Goal: Information Seeking & Learning: Stay updated

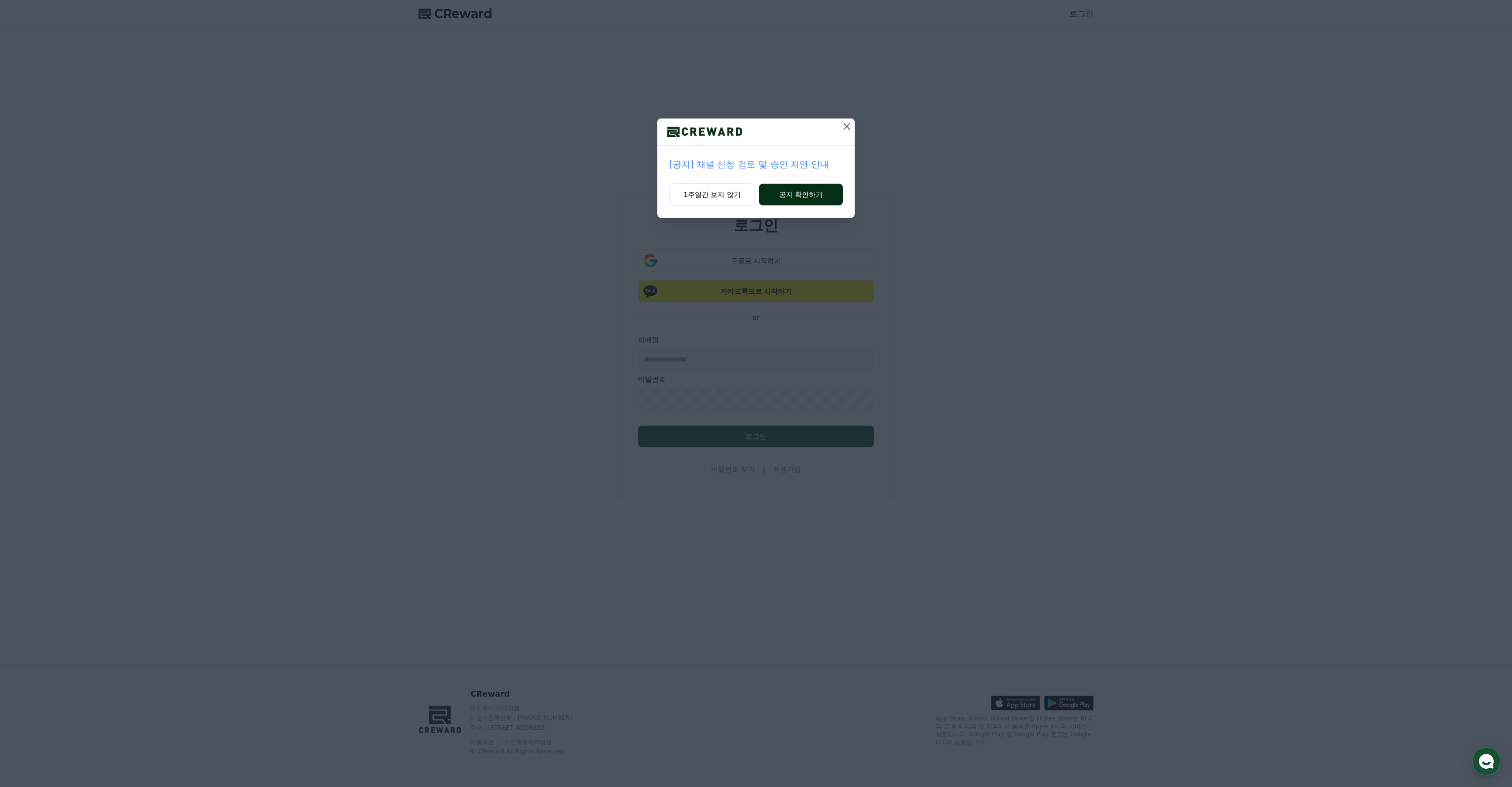
click at [798, 194] on button "공지 확인하기" at bounding box center [801, 194] width 84 height 22
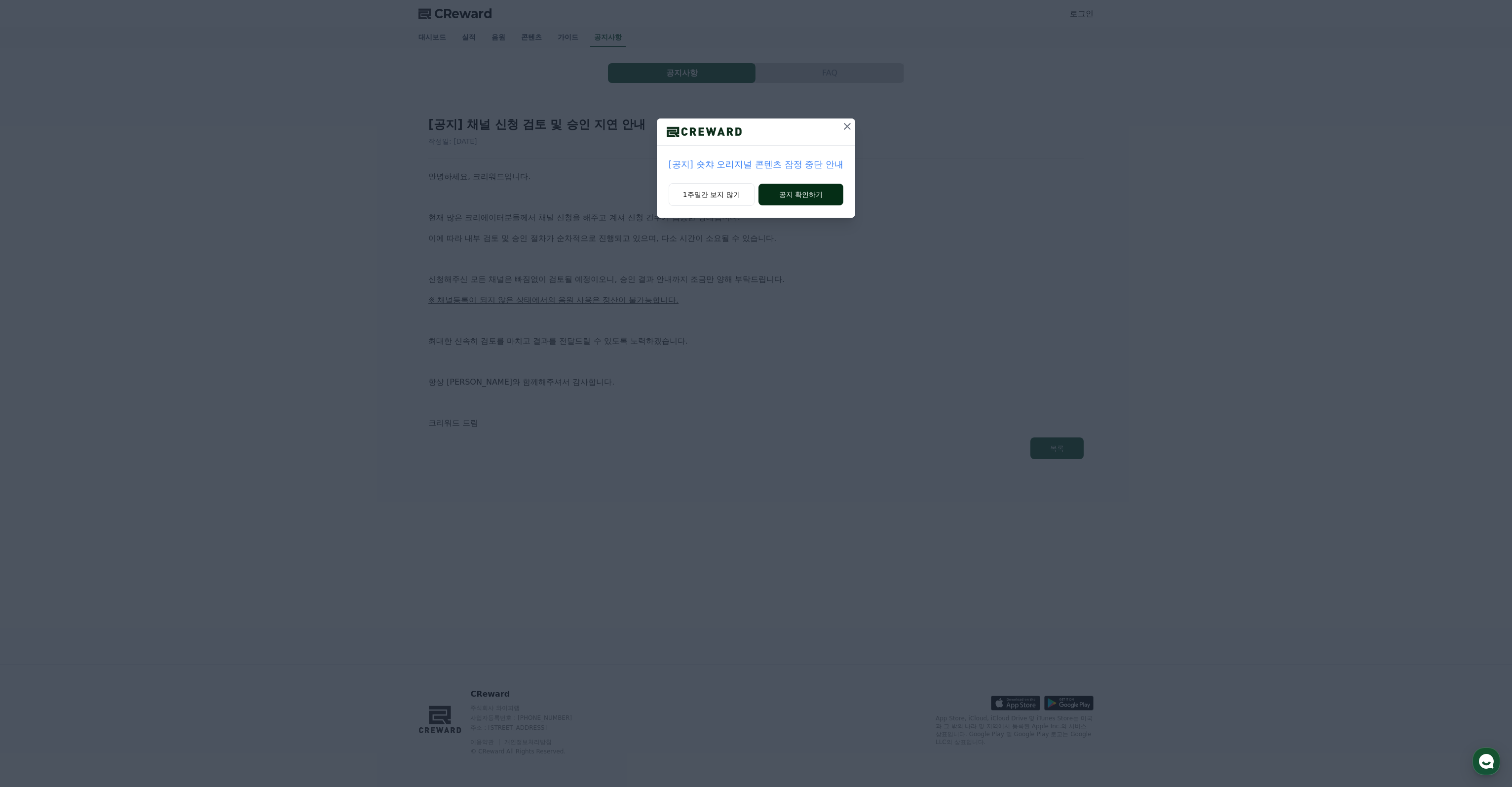
click at [800, 194] on button "공지 확인하기" at bounding box center [801, 194] width 85 height 22
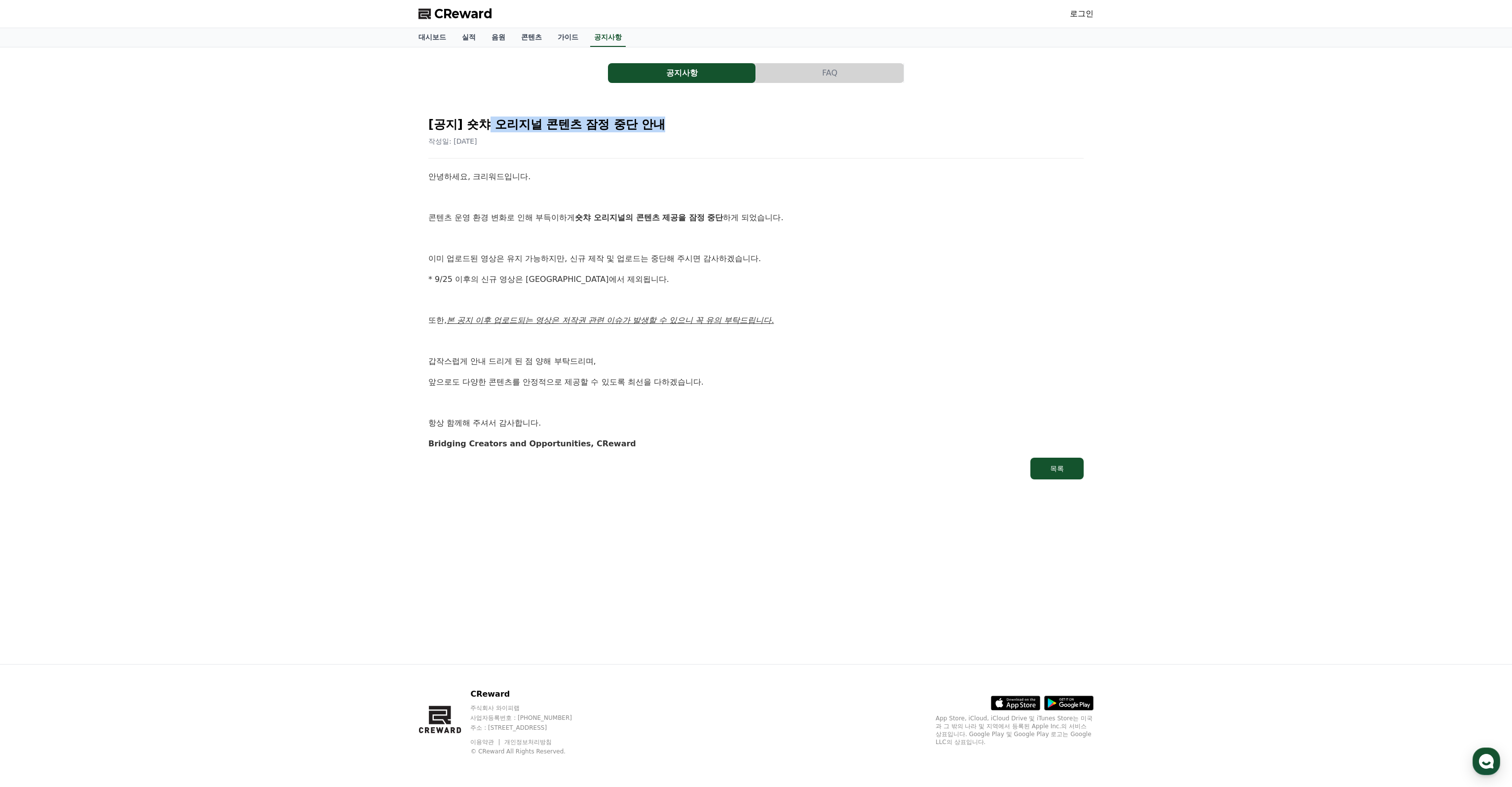
drag, startPoint x: 484, startPoint y: 126, endPoint x: 748, endPoint y: 123, distance: 264.0
click at [748, 123] on h2 "[공지] 숏챠 오리지널 콘텐츠 잠정 중단 안내" at bounding box center [756, 124] width 655 height 16
drag, startPoint x: 723, startPoint y: 283, endPoint x: 742, endPoint y: 287, distance: 19.4
click at [742, 287] on div "안녕하세요, 크리워드입니다. 콘텐츠 운영 환경 변화로 인해 부득이하게 숏챠 오리지널의 콘텐츠 제공을 잠정 중단 하게 되었습니다. 이미 업로드된…" at bounding box center [756, 310] width 655 height 280
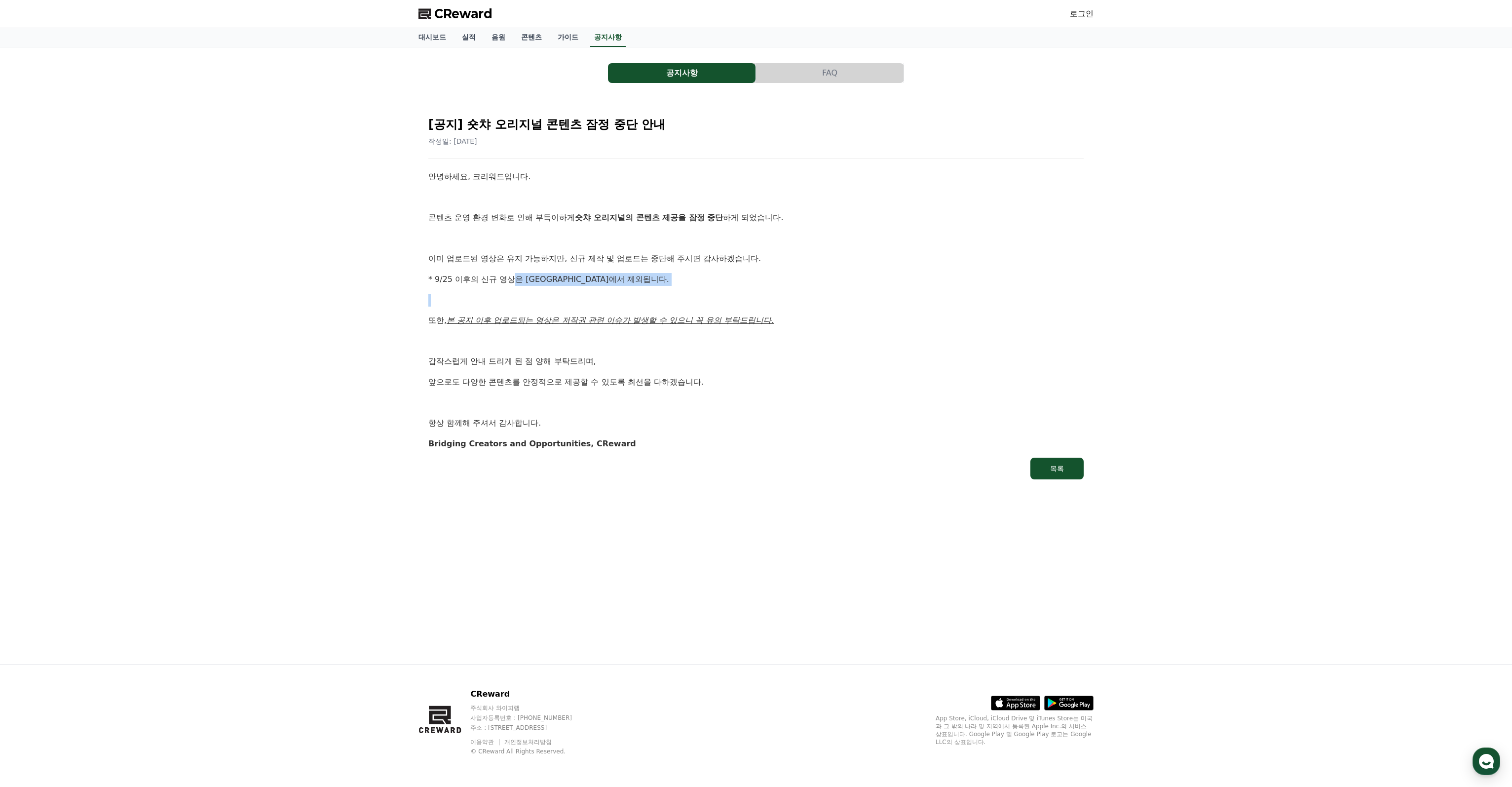
click at [742, 287] on div "안녕하세요, 크리워드입니다. 콘텐츠 운영 환경 변화로 인해 부득이하게 숏챠 오리지널의 콘텐츠 제공을 잠정 중단 하게 되었습니다. 이미 업로드된…" at bounding box center [756, 310] width 655 height 280
drag, startPoint x: 643, startPoint y: 278, endPoint x: 383, endPoint y: 250, distance: 261.5
click at [383, 250] on div "공지사항 FAQ [공지] 숏챠 오리지널 콘텐츠 잠정 중단 안내 작성일: [DATE] 안녕하세요, 크리워드입니다. 콘텐츠 운영 환경 변화로 인해…" at bounding box center [756, 356] width 1512 height 617
click at [620, 267] on div "안녕하세요, 크리워드입니다. 콘텐츠 운영 환경 변화로 인해 부득이하게 숏챠 오리지널의 콘텐츠 제공을 잠정 중단 하게 되었습니다. 이미 업로드된…" at bounding box center [756, 310] width 655 height 280
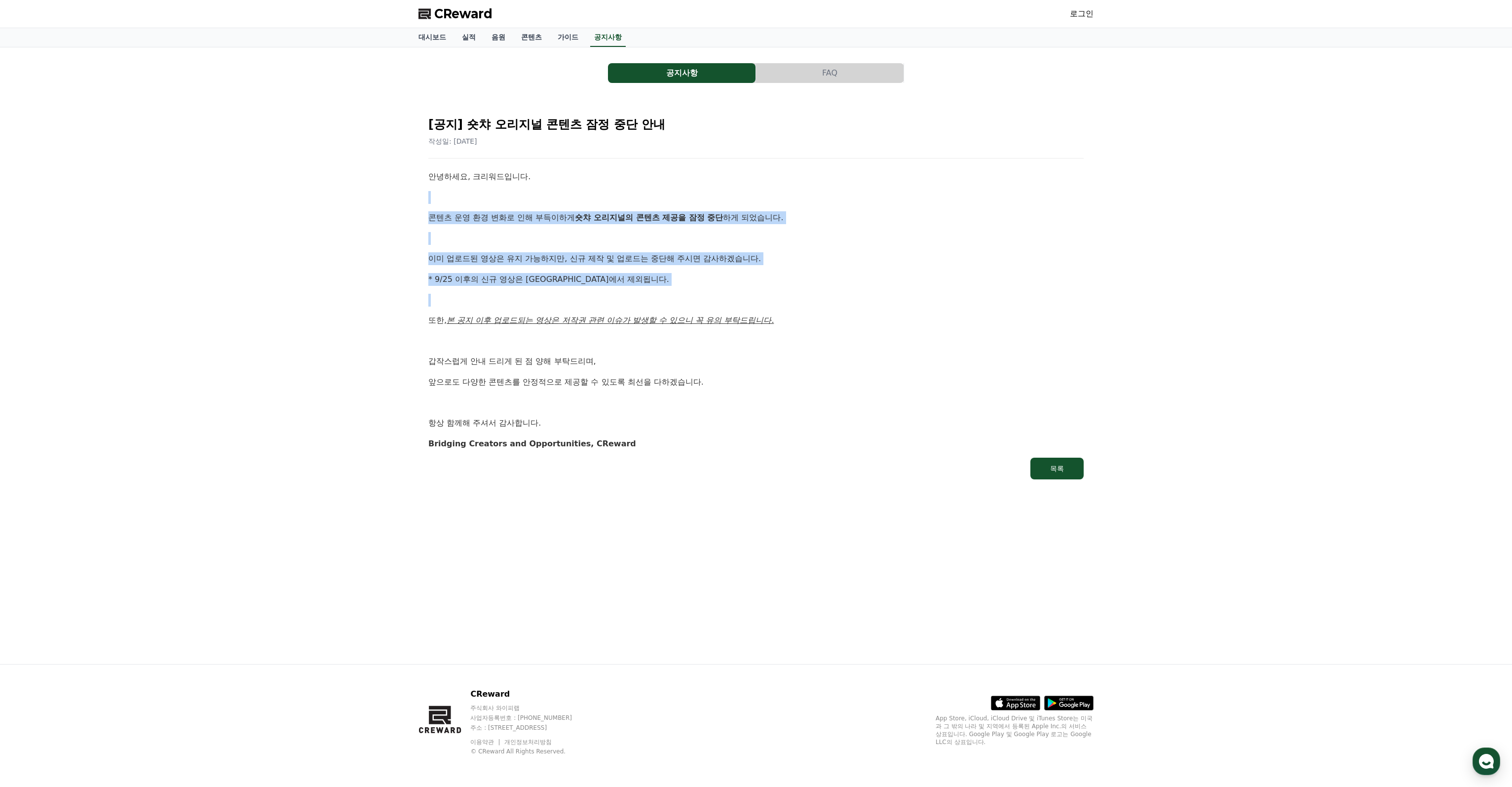
drag, startPoint x: 550, startPoint y: 253, endPoint x: 388, endPoint y: 201, distance: 170.1
click at [388, 201] on div "공지사항 FAQ [공지] 숏챠 오리지널 콘텐츠 잠정 중단 안내 작성일: [DATE] 안녕하세요, 크리워드입니다. 콘텐츠 운영 환경 변화로 인해…" at bounding box center [756, 356] width 1512 height 617
click at [586, 294] on p at bounding box center [756, 300] width 655 height 13
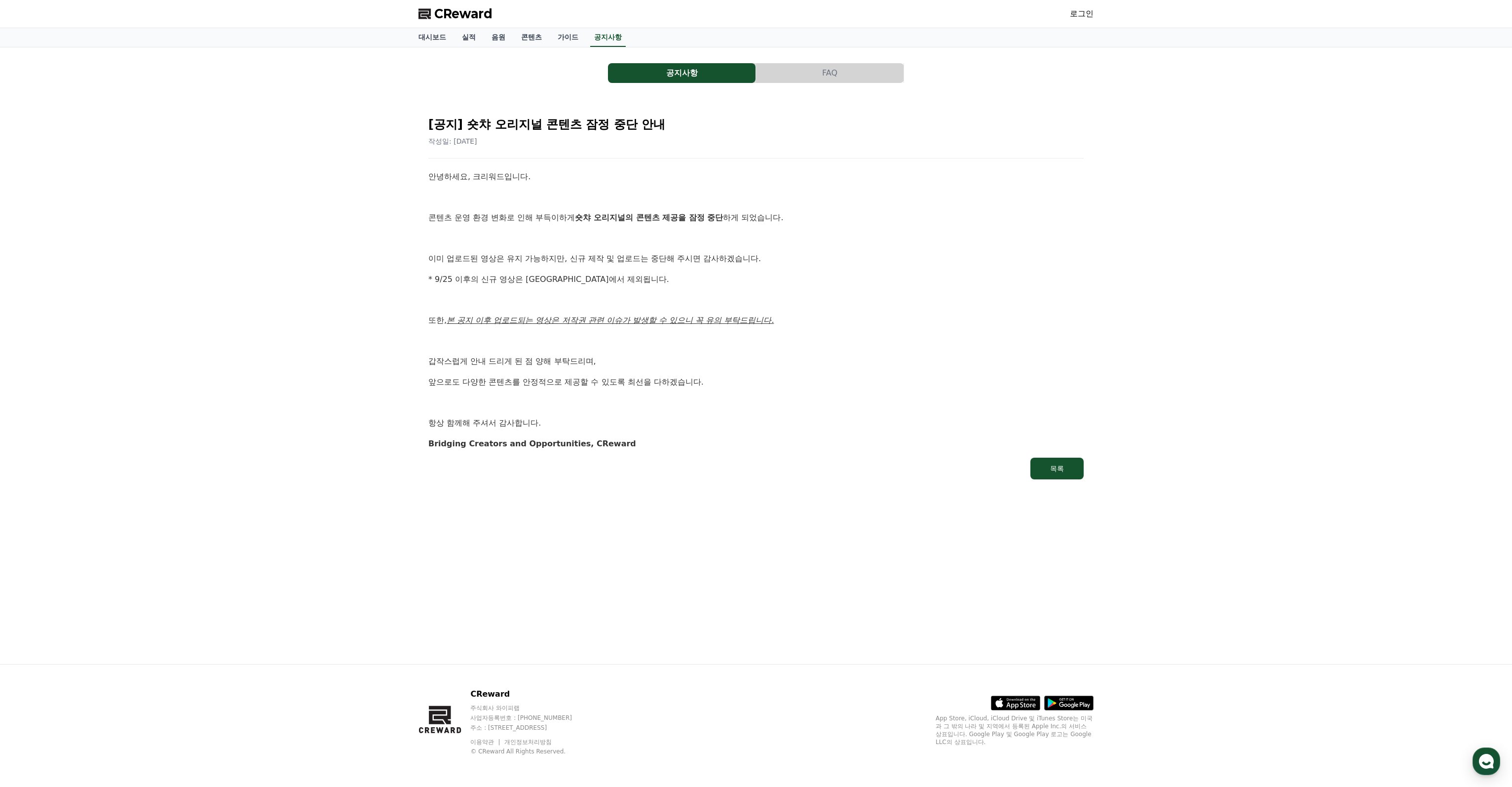
drag, startPoint x: 569, startPoint y: 293, endPoint x: 725, endPoint y: 293, distance: 156.0
click at [721, 293] on div "안녕하세요, 크리워드입니다. 콘텐츠 운영 환경 변화로 인해 부득이하게 숏챠 오리지널의 콘텐츠 제공을 잠정 중단 하게 되었습니다. 이미 업로드된…" at bounding box center [756, 310] width 655 height 280
click at [725, 294] on p at bounding box center [756, 300] width 655 height 13
click at [436, 38] on link "대시보드" at bounding box center [432, 38] width 43 height 19
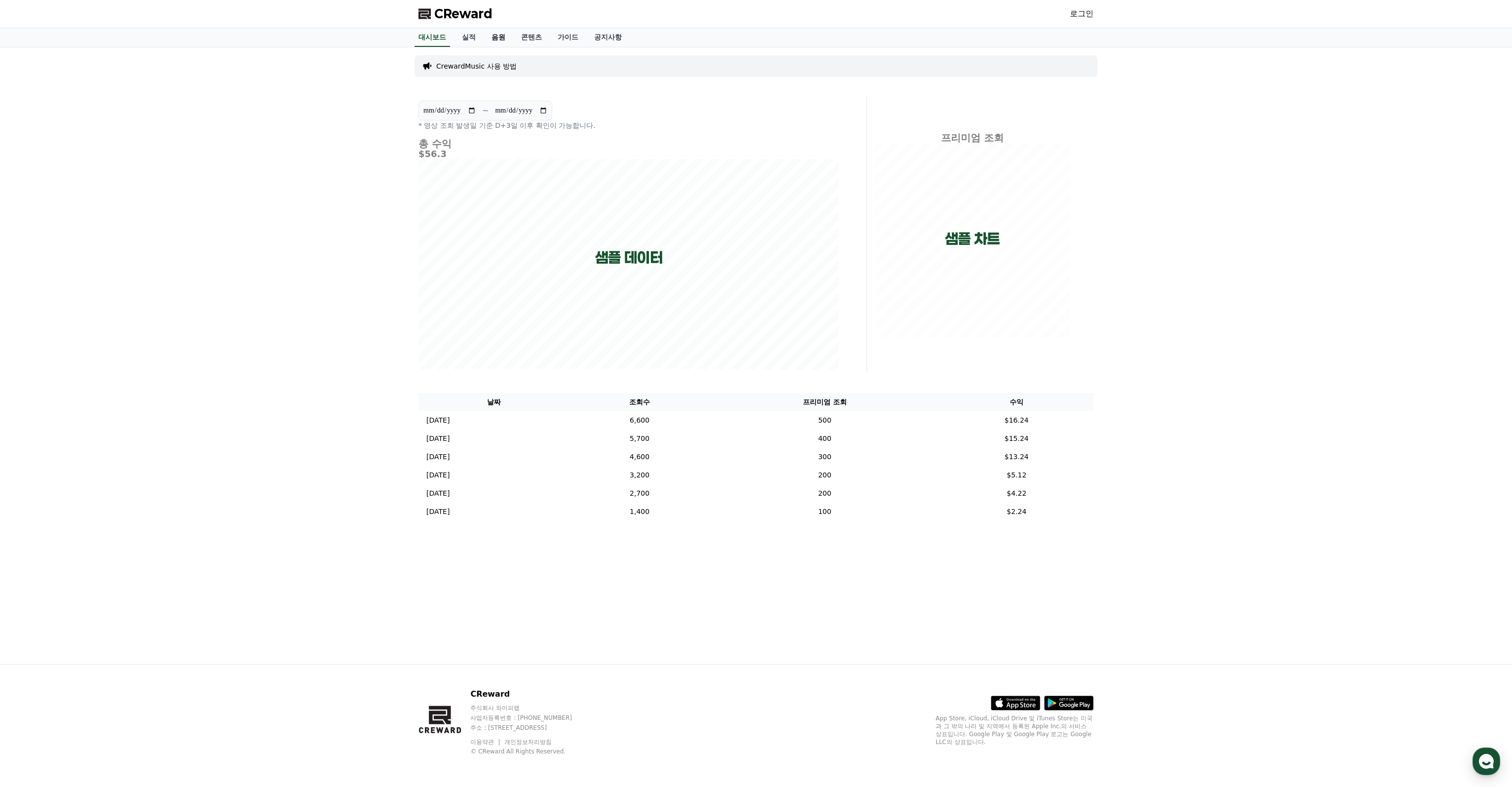
click at [487, 34] on link "음원" at bounding box center [498, 38] width 29 height 19
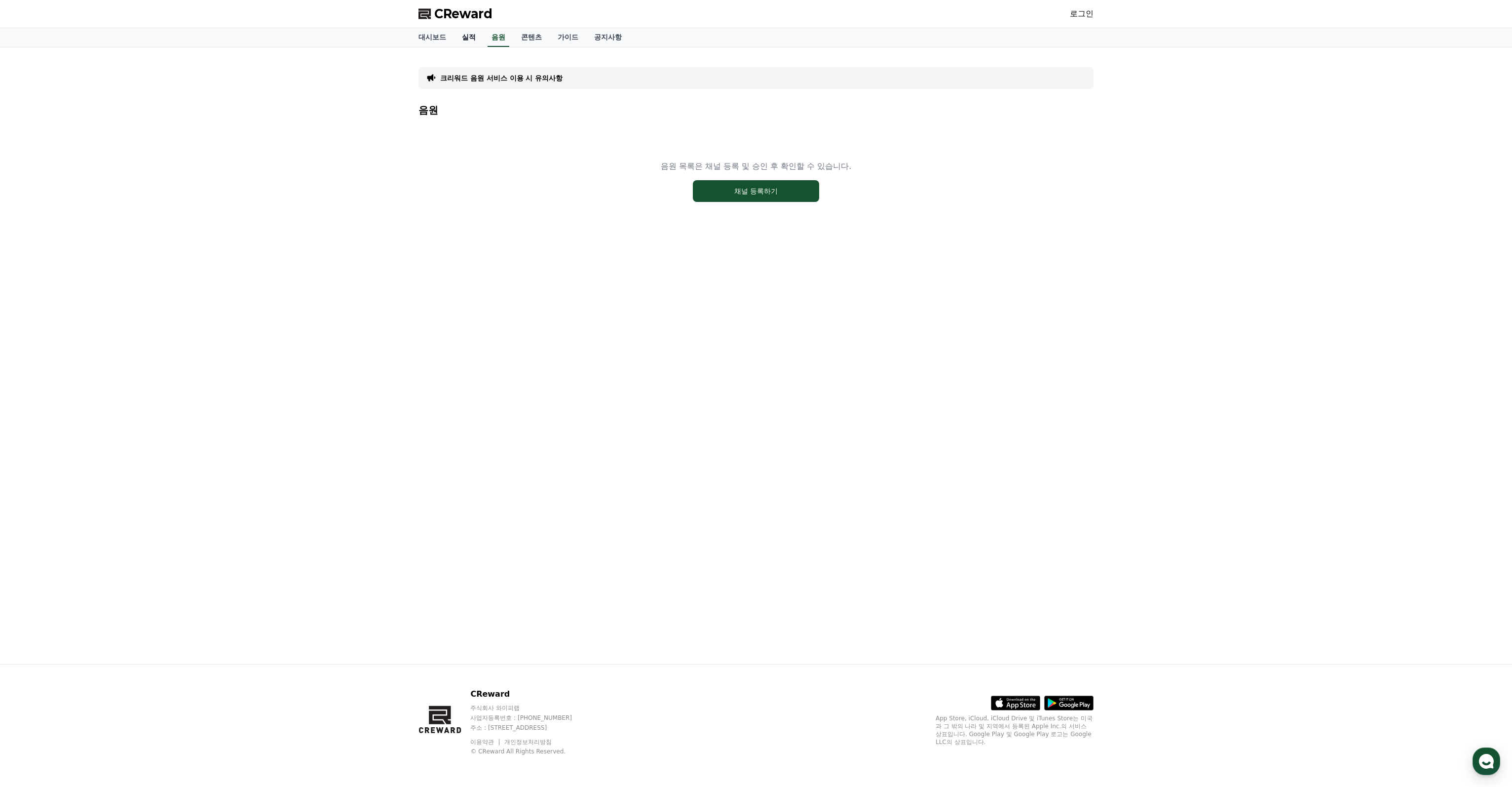
click at [475, 36] on link "실적" at bounding box center [468, 38] width 29 height 19
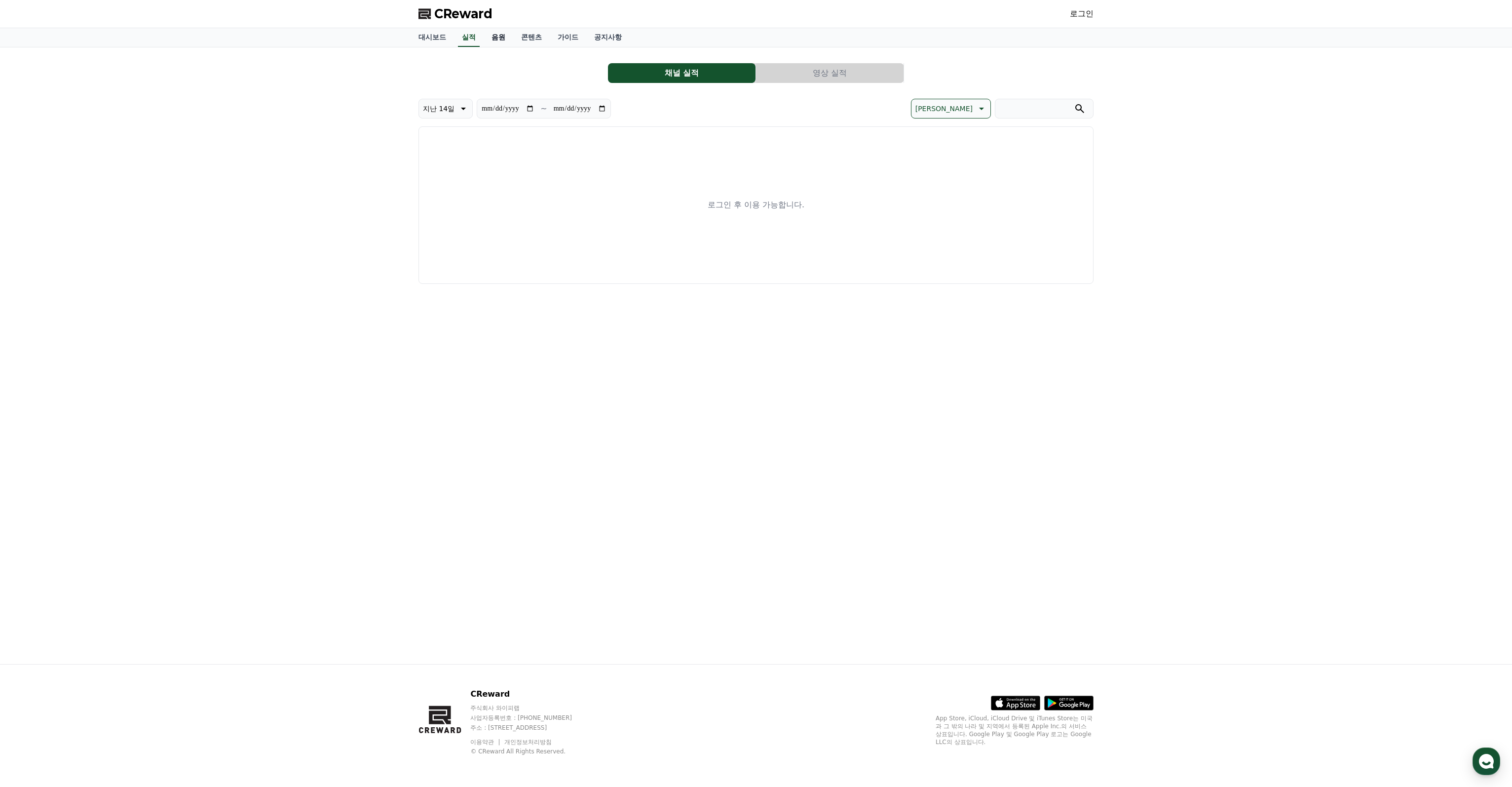
click at [504, 38] on link "음원" at bounding box center [498, 38] width 29 height 19
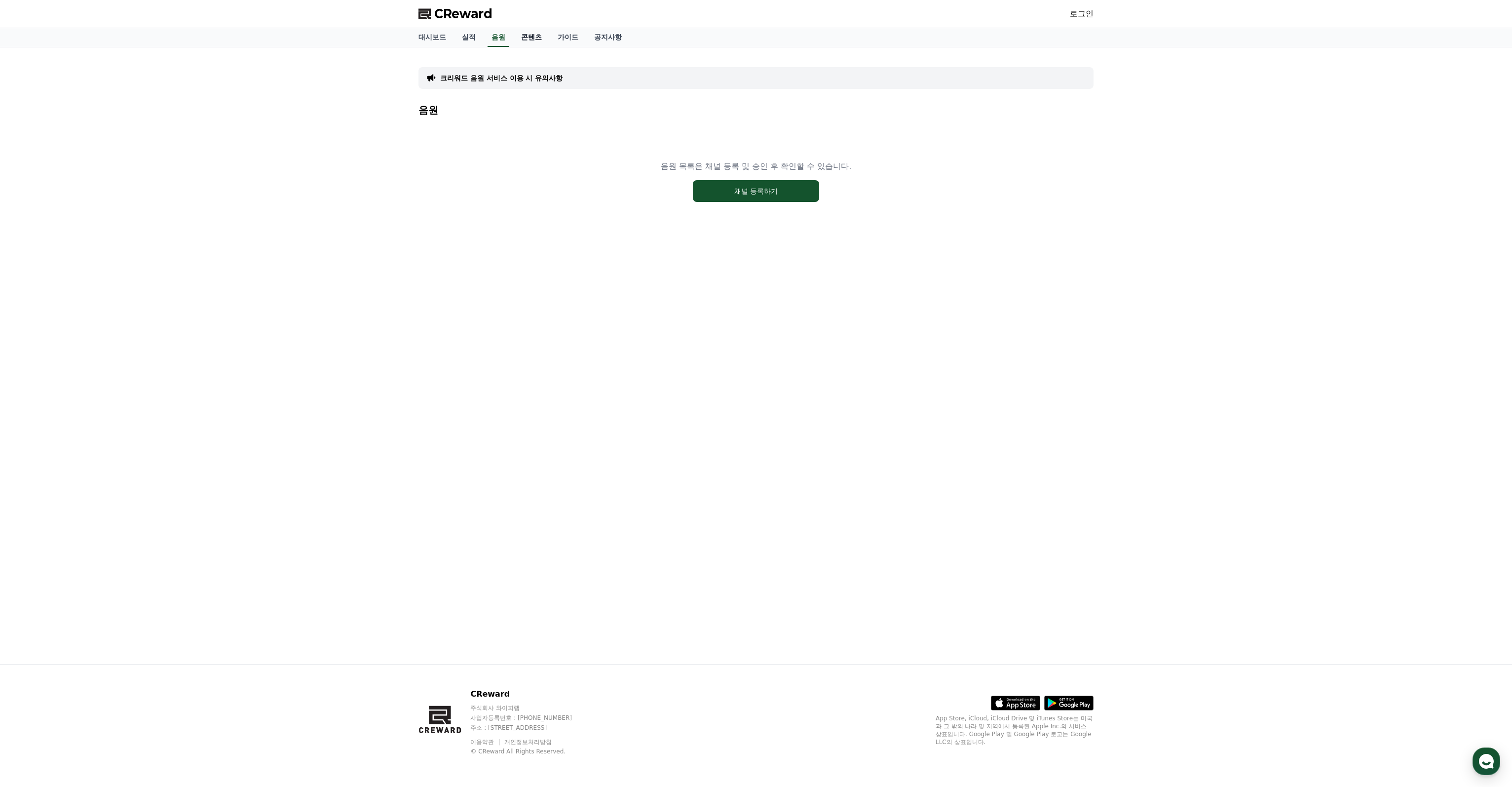
click at [531, 35] on link "콘텐츠" at bounding box center [531, 38] width 36 height 19
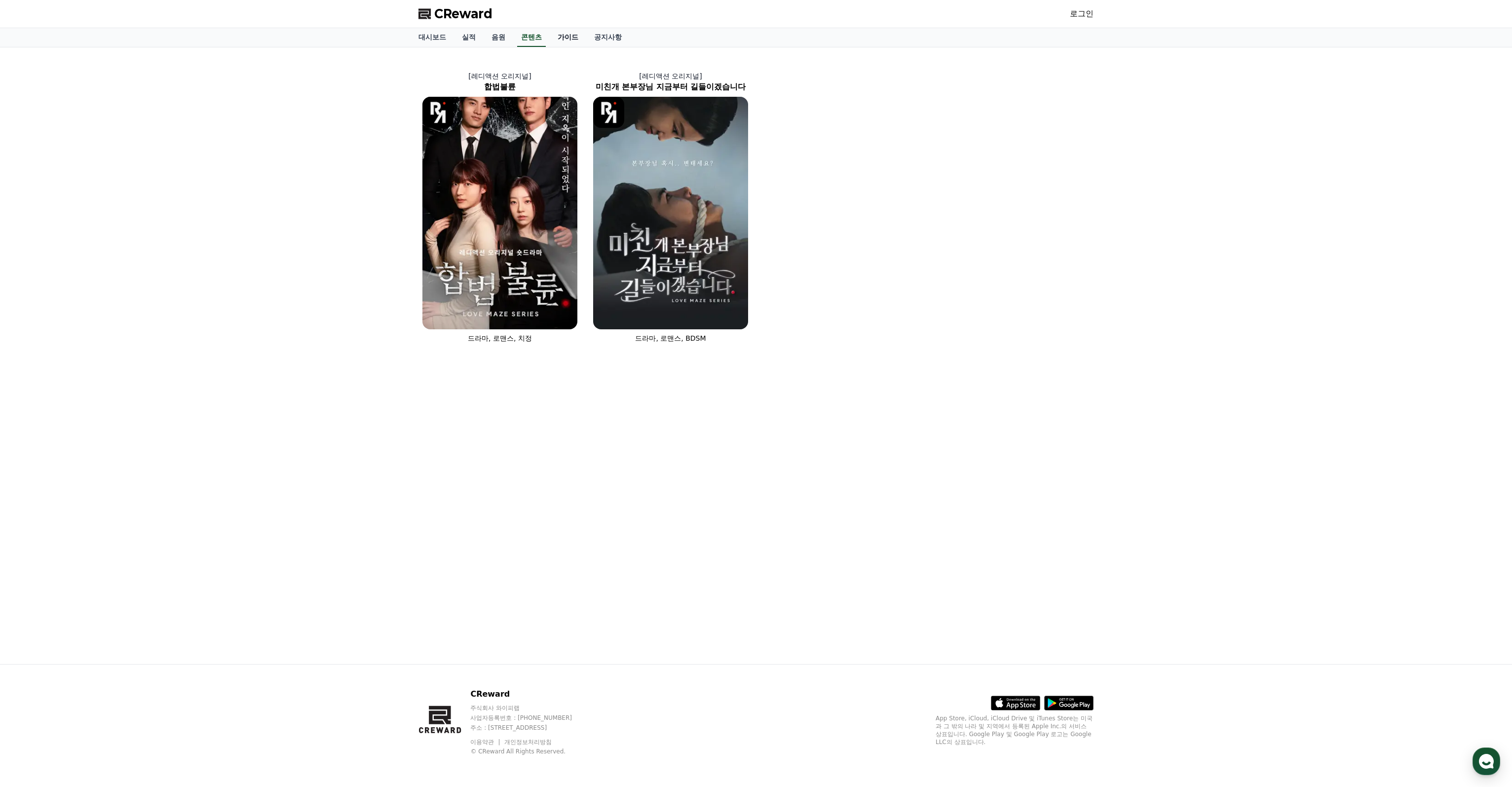
click at [561, 36] on link "가이드" at bounding box center [568, 38] width 36 height 19
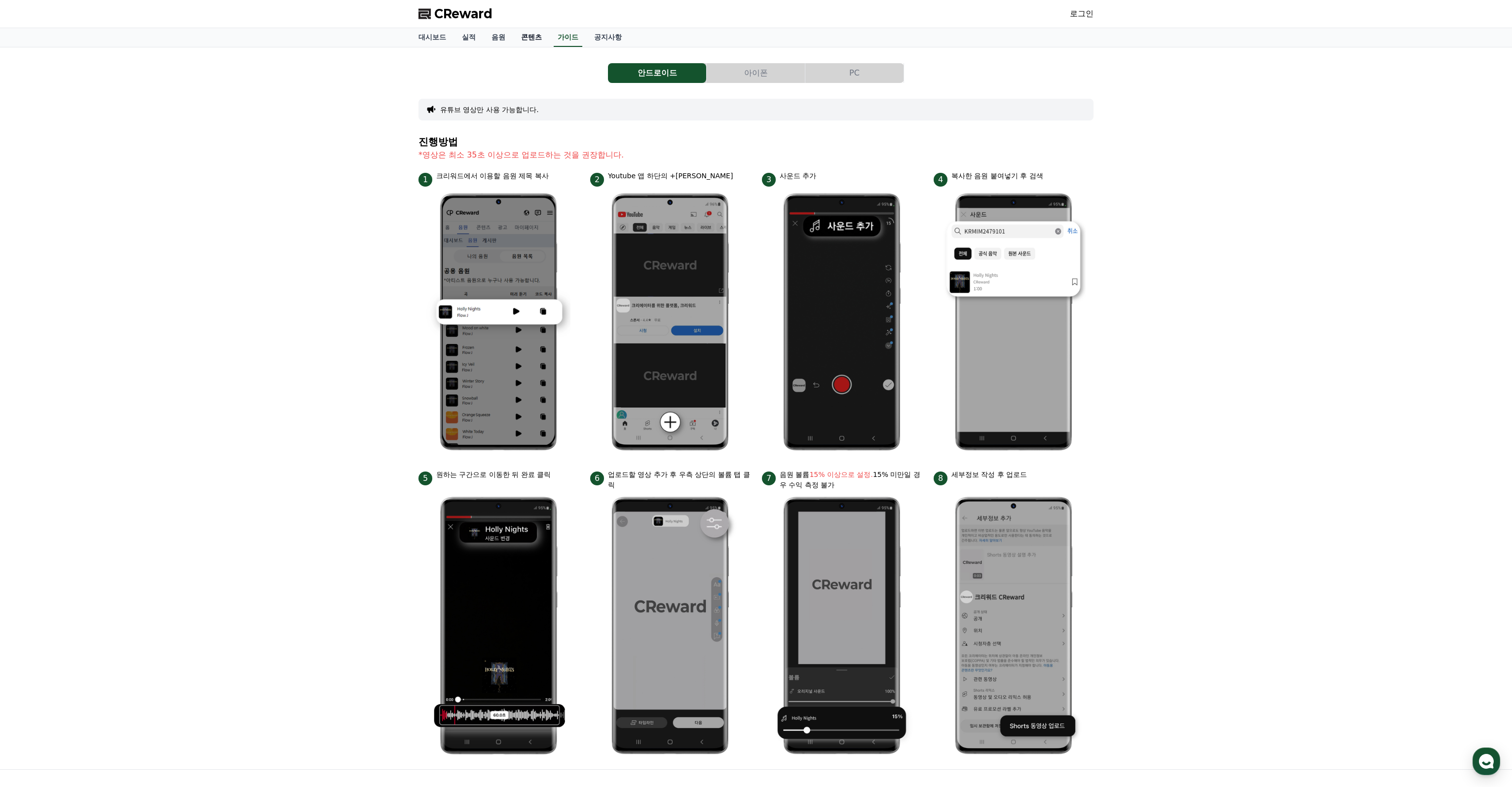
click at [534, 37] on link "콘텐츠" at bounding box center [531, 38] width 36 height 19
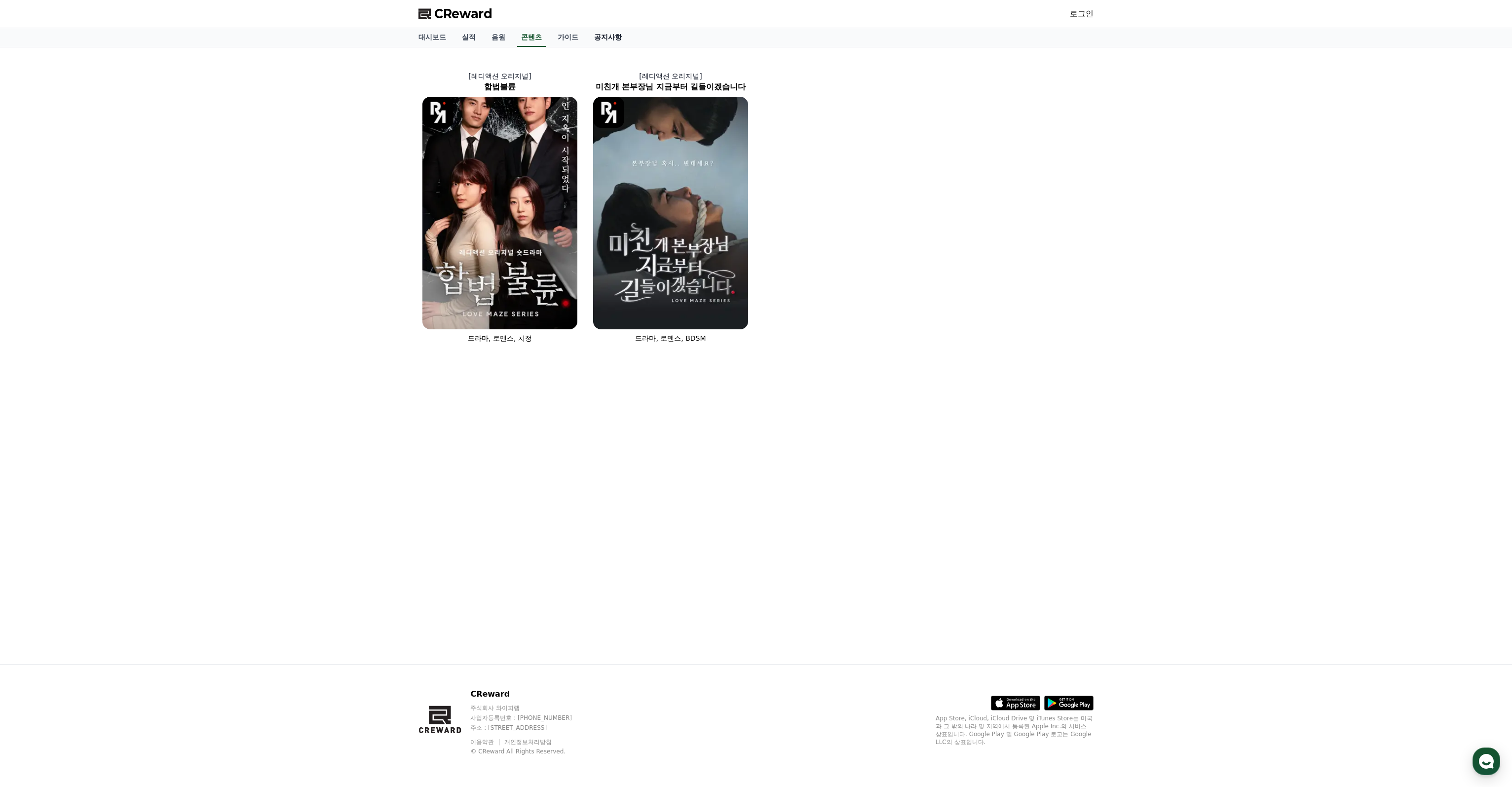
click at [605, 39] on link "공지사항" at bounding box center [608, 38] width 43 height 19
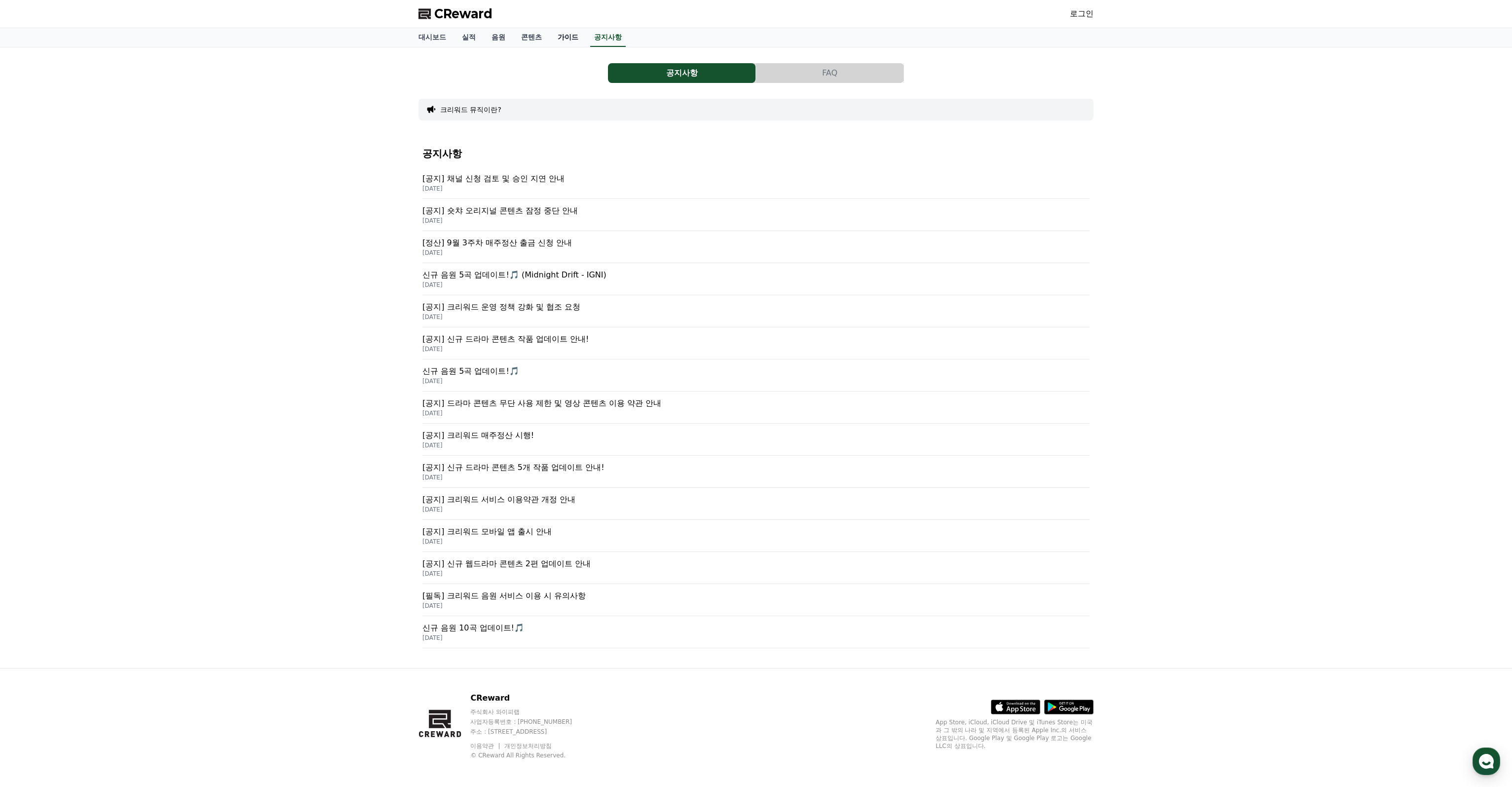
click at [573, 38] on link "가이드" at bounding box center [568, 38] width 36 height 19
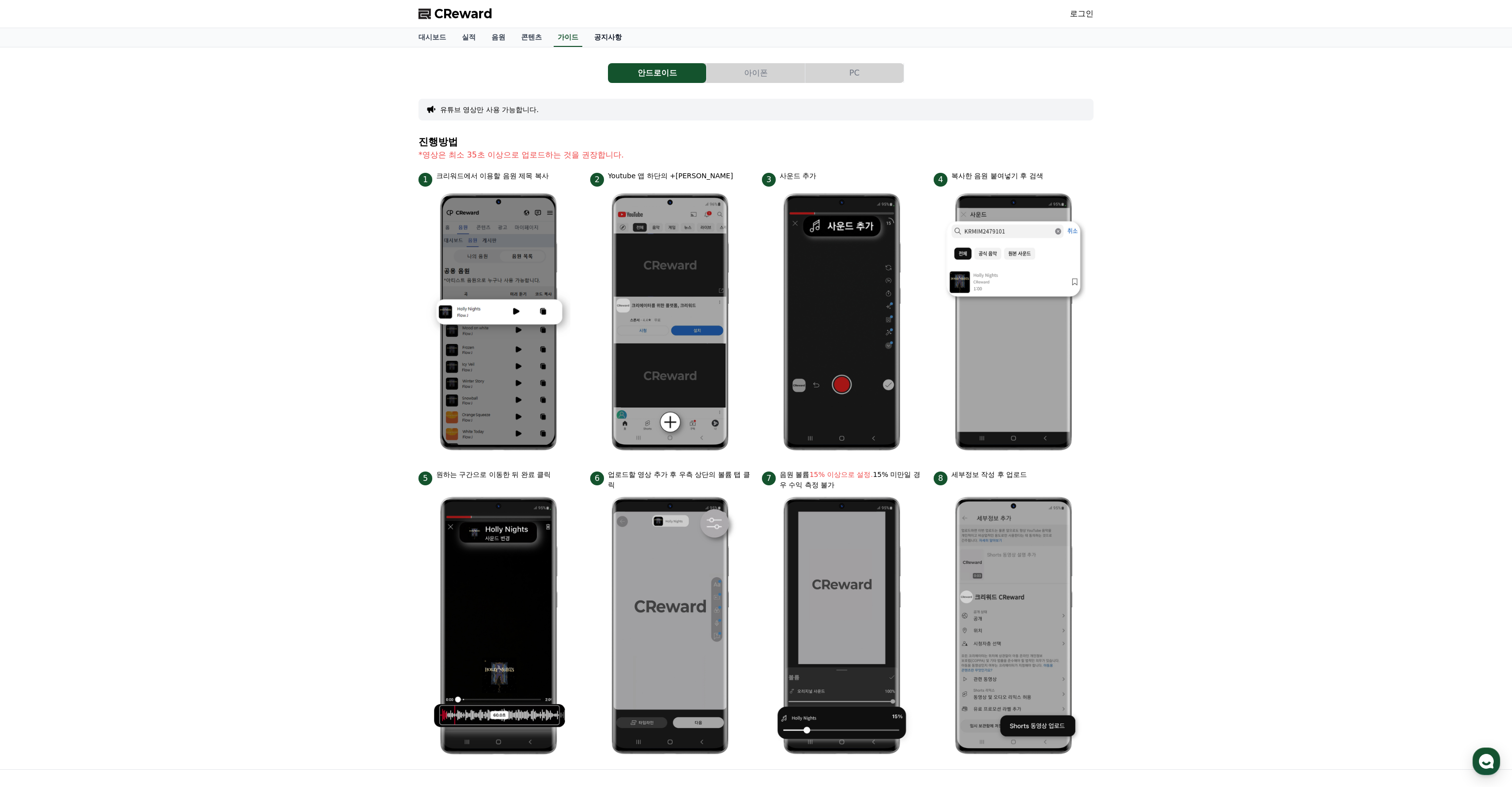
click at [616, 34] on link "공지사항" at bounding box center [608, 38] width 43 height 19
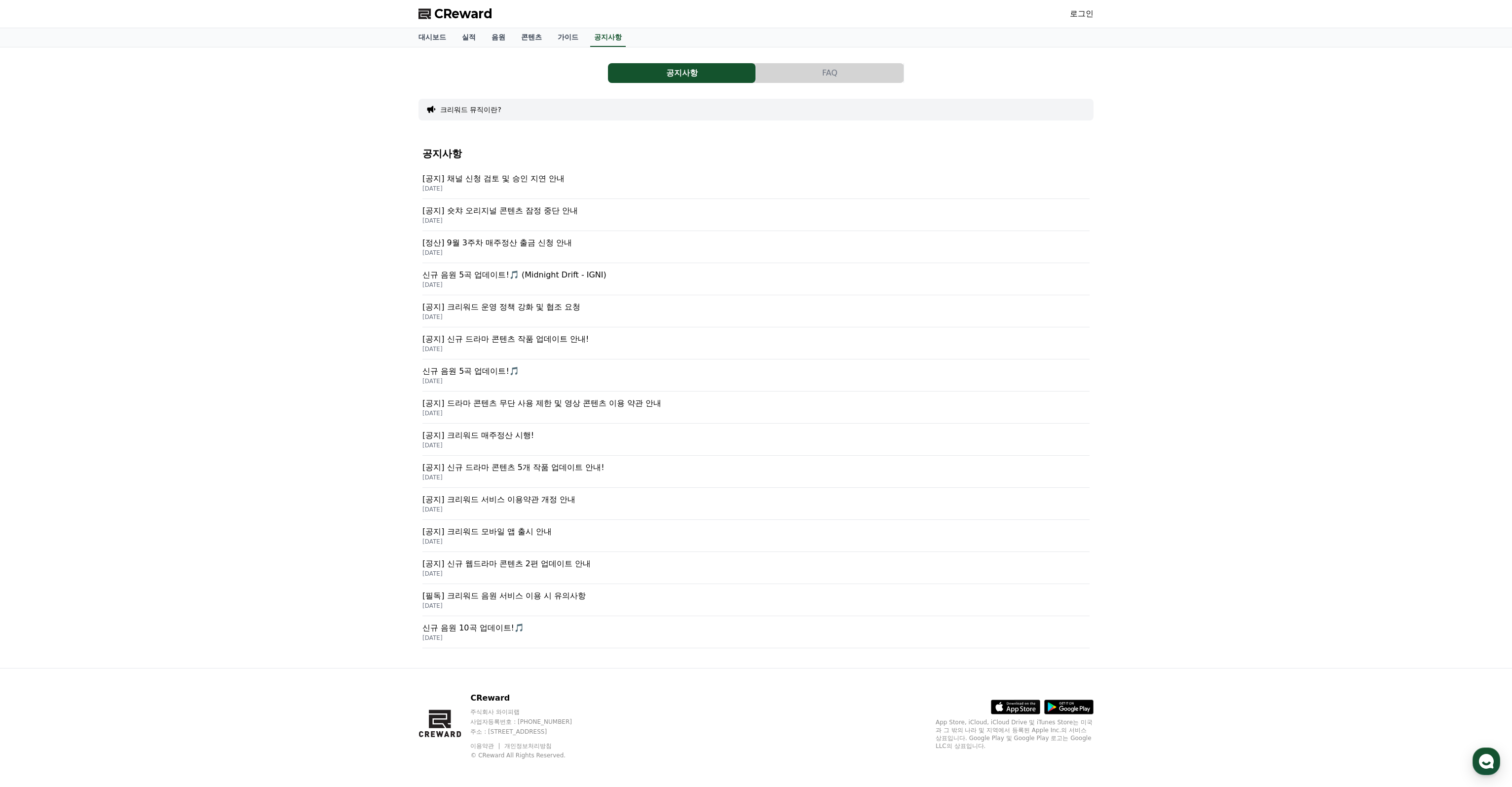
click at [542, 179] on p "[공지] 채널 신청 검토 및 승인 지연 안내" at bounding box center [756, 179] width 667 height 12
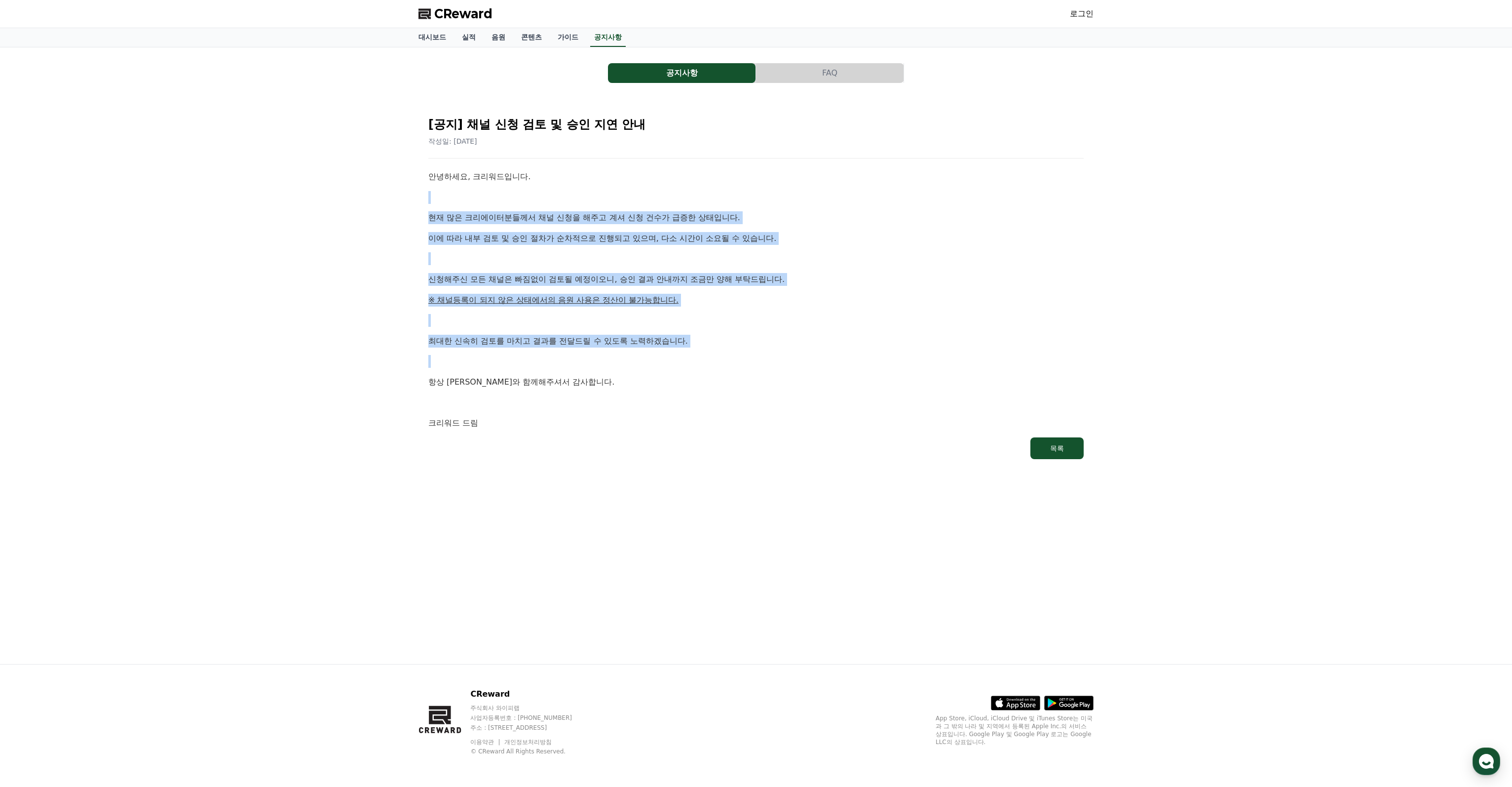
drag, startPoint x: 394, startPoint y: 184, endPoint x: 771, endPoint y: 357, distance: 414.8
click at [771, 357] on div "공지사항 FAQ [공지] 채널 신청 검토 및 승인 지연 안내 작성일: [DATE] 안녕하세요, 크리워드입니다. 현재 많은 크리에이터분들께서 채…" at bounding box center [756, 356] width 1512 height 617
click at [771, 358] on p at bounding box center [756, 361] width 655 height 13
click at [776, 364] on p at bounding box center [756, 361] width 655 height 13
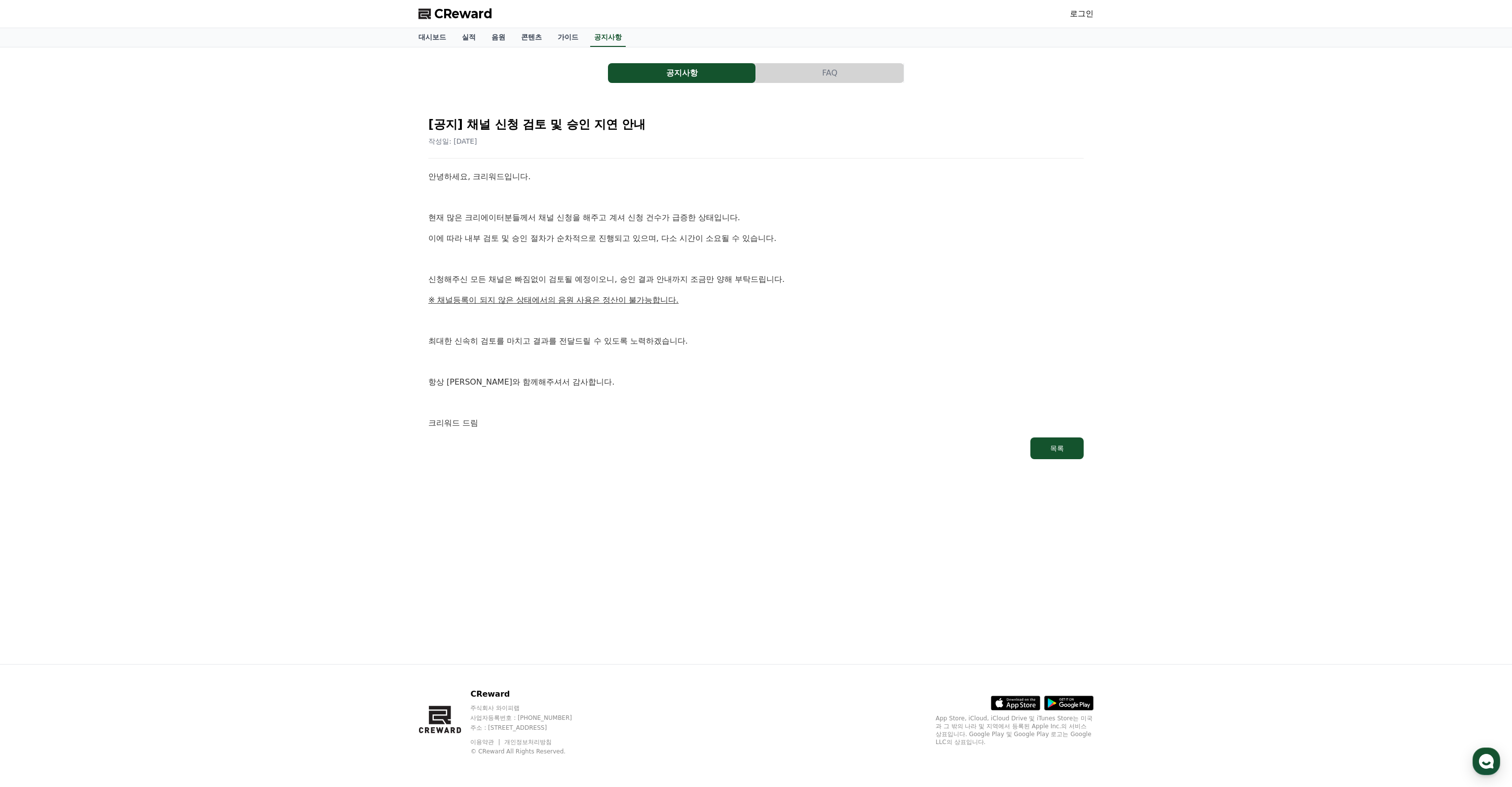
click at [778, 370] on div "안녕하세요, 크리워드입니다. 현재 많은 크리에이터분들께서 채널 신청을 해주고 계셔 신청 건수가 급증한 상태입니다. 이에 따라 내부 검토 및 승…" at bounding box center [756, 300] width 655 height 259
